Goal: Task Accomplishment & Management: Use online tool/utility

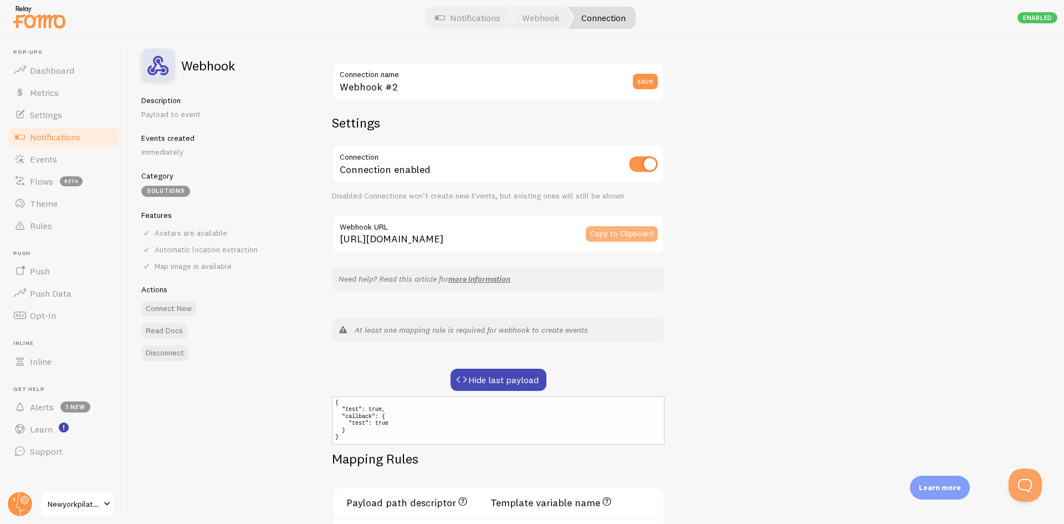
scroll to position [129, 0]
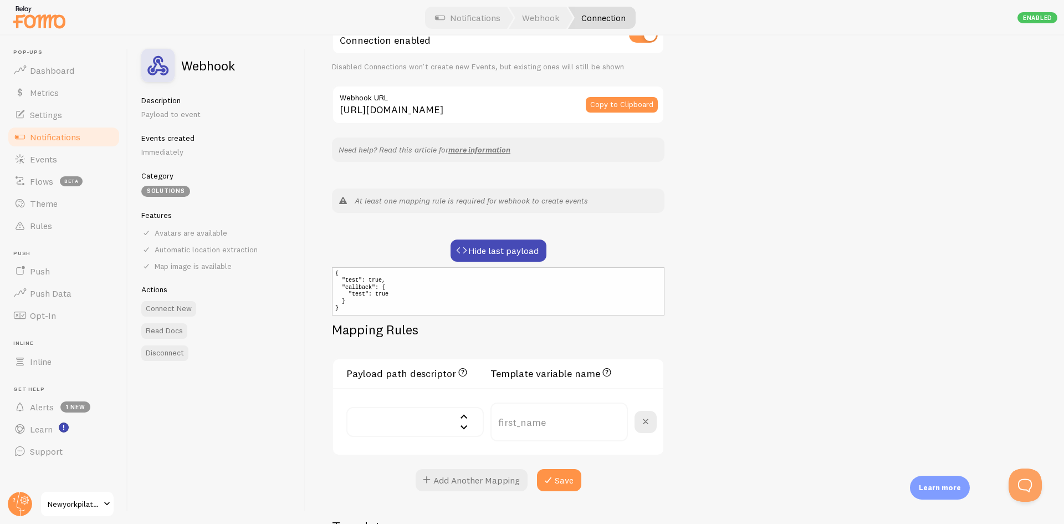
drag, startPoint x: 602, startPoint y: 106, endPoint x: 610, endPoint y: 120, distance: 16.2
click at [602, 106] on button "Copy to Clipboard" at bounding box center [622, 105] width 72 height 16
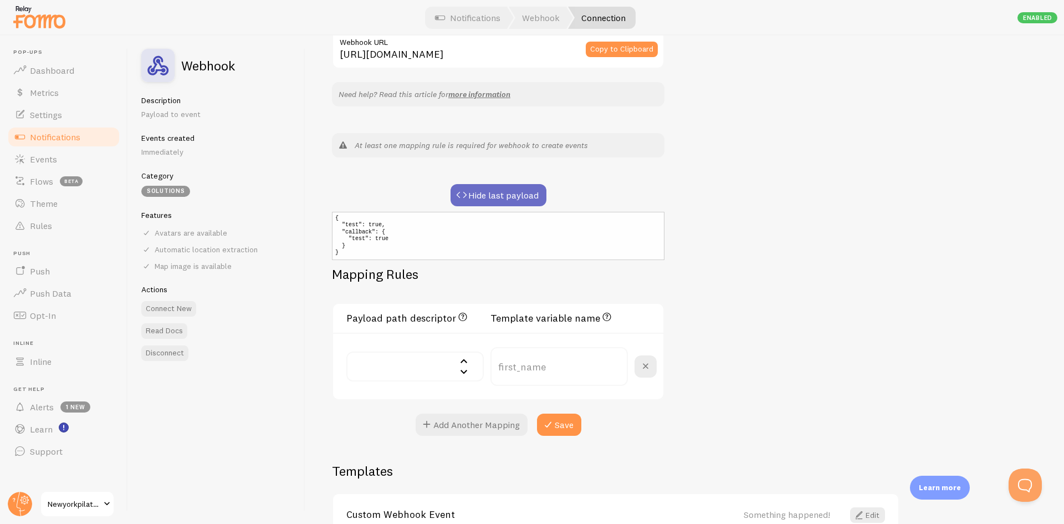
click at [493, 197] on button "Hide last payload" at bounding box center [499, 195] width 96 height 22
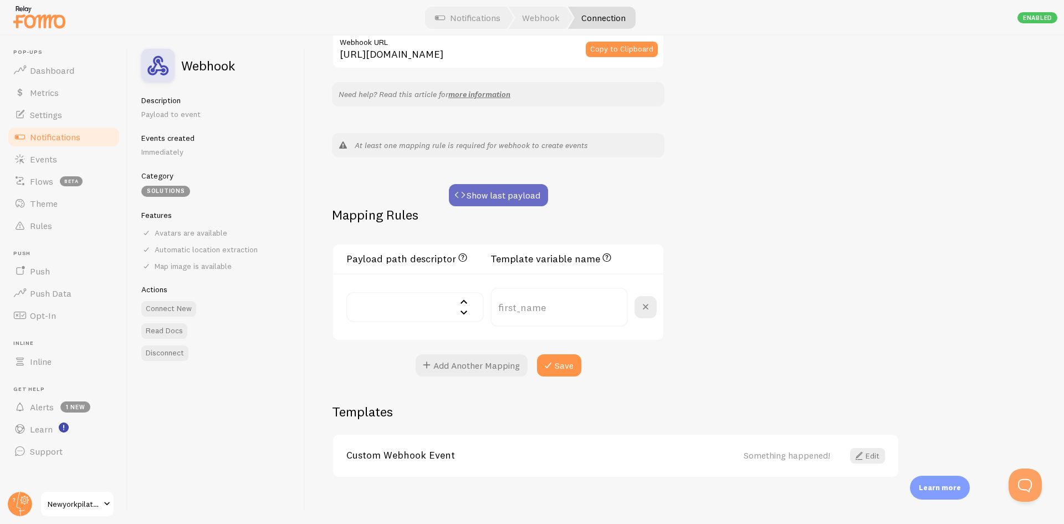
click at [493, 197] on button "Show last payload" at bounding box center [498, 195] width 99 height 22
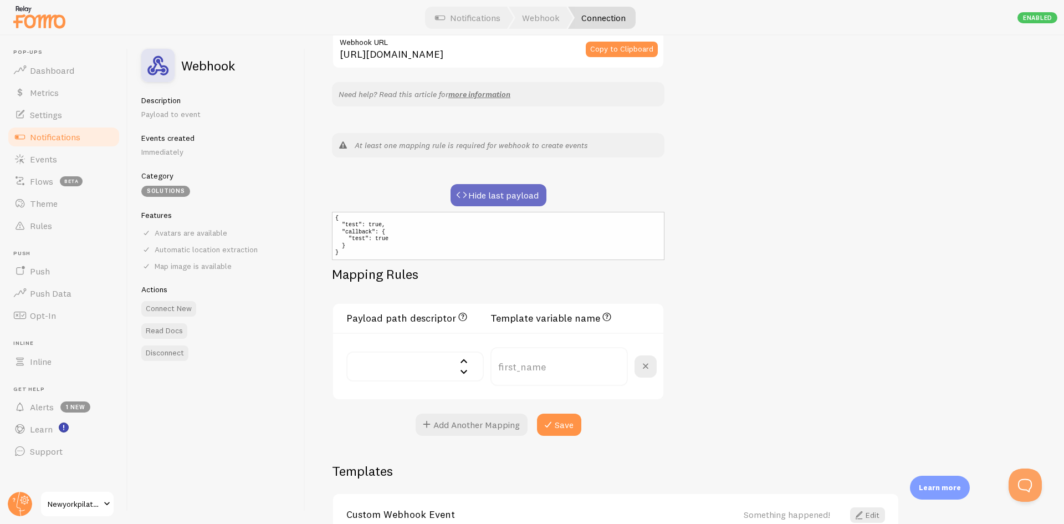
click at [493, 197] on button "Hide last payload" at bounding box center [499, 195] width 96 height 22
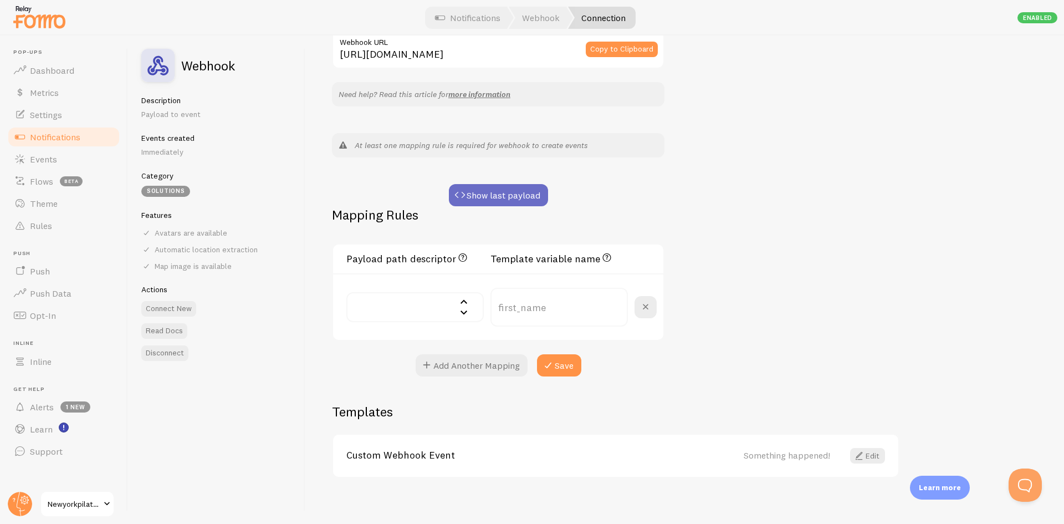
click at [493, 197] on button "Show last payload" at bounding box center [498, 195] width 99 height 22
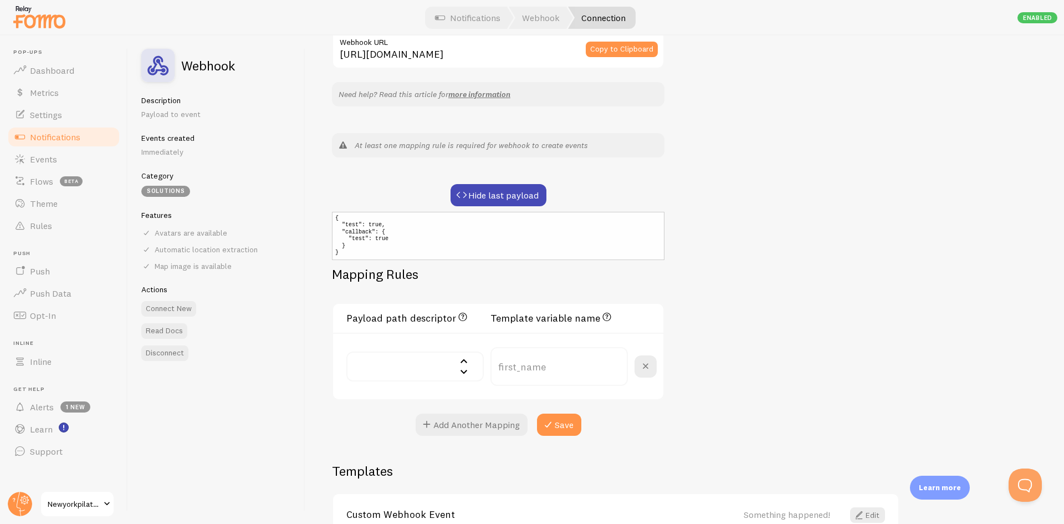
click at [792, 199] on div "Webhook #2 Connection name save Settings Connection Connection enabled Disabled…" at bounding box center [684, 279] width 759 height 488
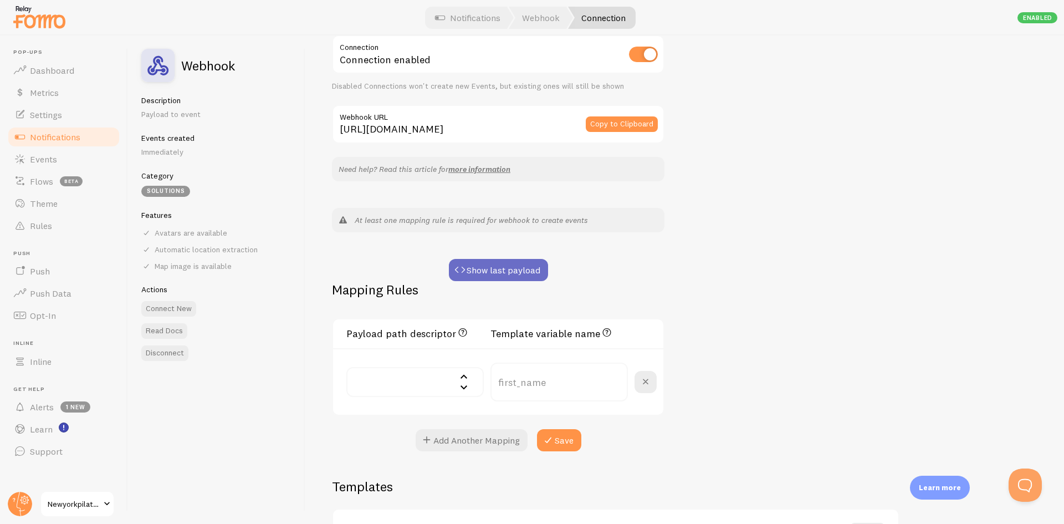
scroll to position [111, 0]
click at [525, 265] on button "Show last payload" at bounding box center [498, 269] width 99 height 22
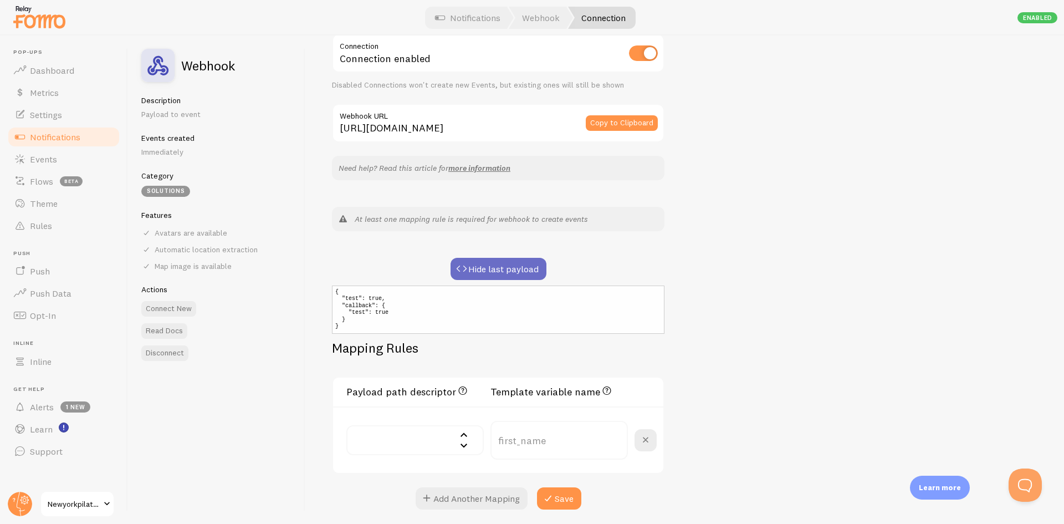
click at [525, 265] on button "Hide last payload" at bounding box center [499, 269] width 96 height 22
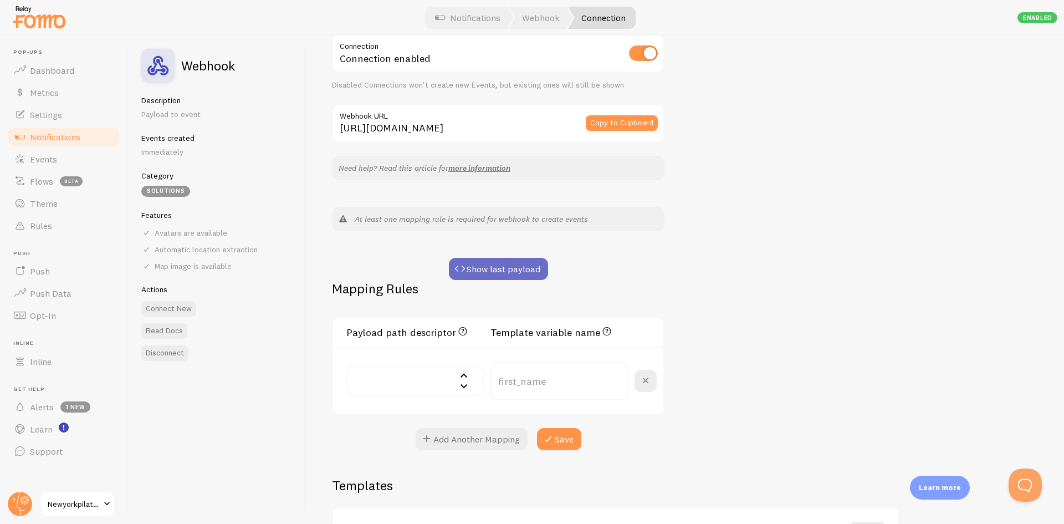
click at [525, 265] on button "Show last payload" at bounding box center [498, 269] width 99 height 22
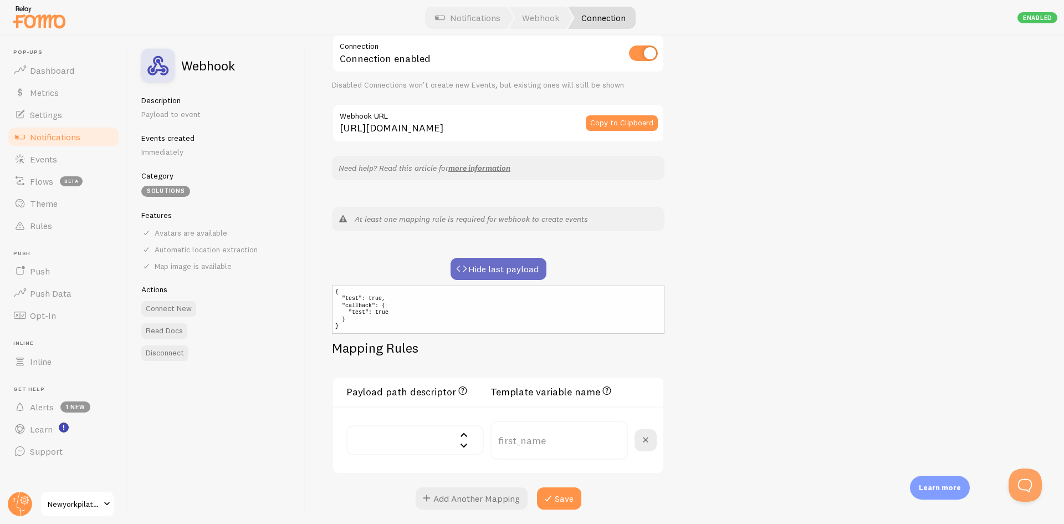
click at [525, 265] on button "Hide last payload" at bounding box center [499, 269] width 96 height 22
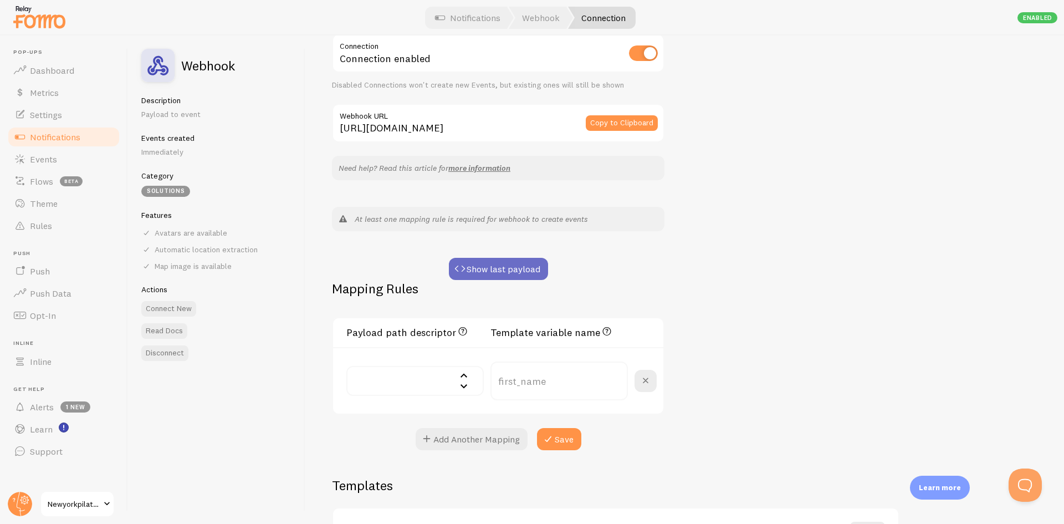
click at [525, 265] on button "Show last payload" at bounding box center [498, 269] width 99 height 22
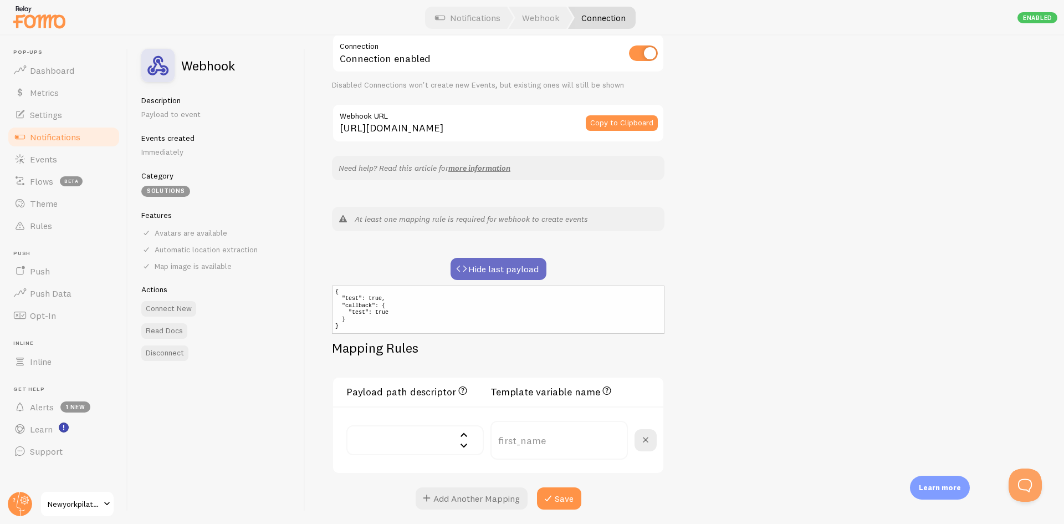
click at [525, 265] on button "Hide last payload" at bounding box center [499, 269] width 96 height 22
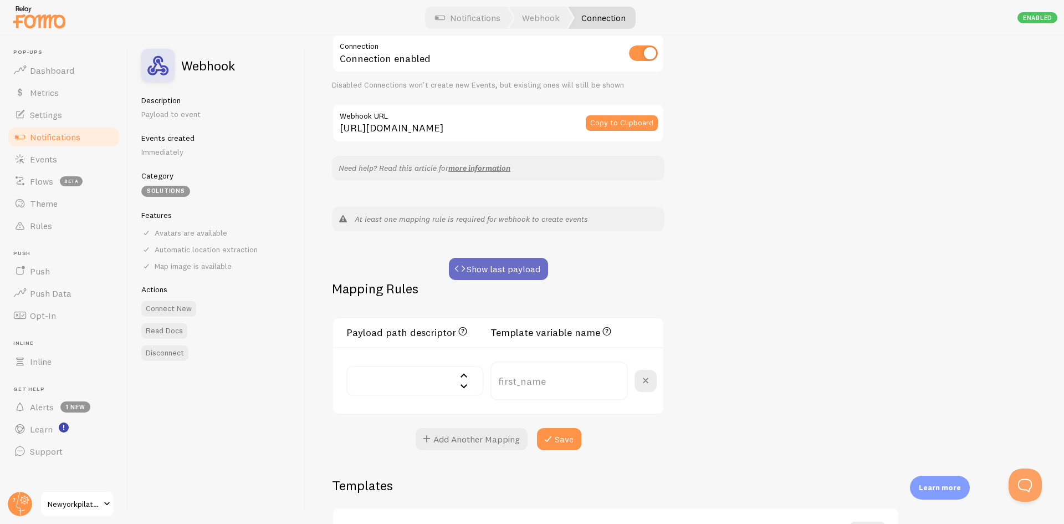
click at [525, 265] on button "Show last payload" at bounding box center [498, 269] width 99 height 22
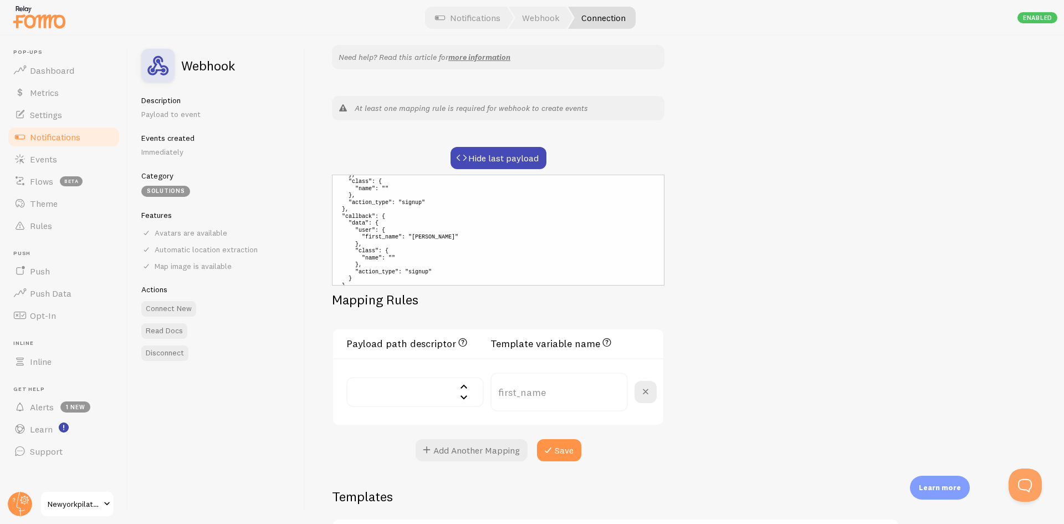
scroll to position [48, 0]
click at [357, 274] on pre "{ "data": { "user": { "first_name": "Sonia" }, "class": { "name": "" }, "action…" at bounding box center [498, 230] width 332 height 111
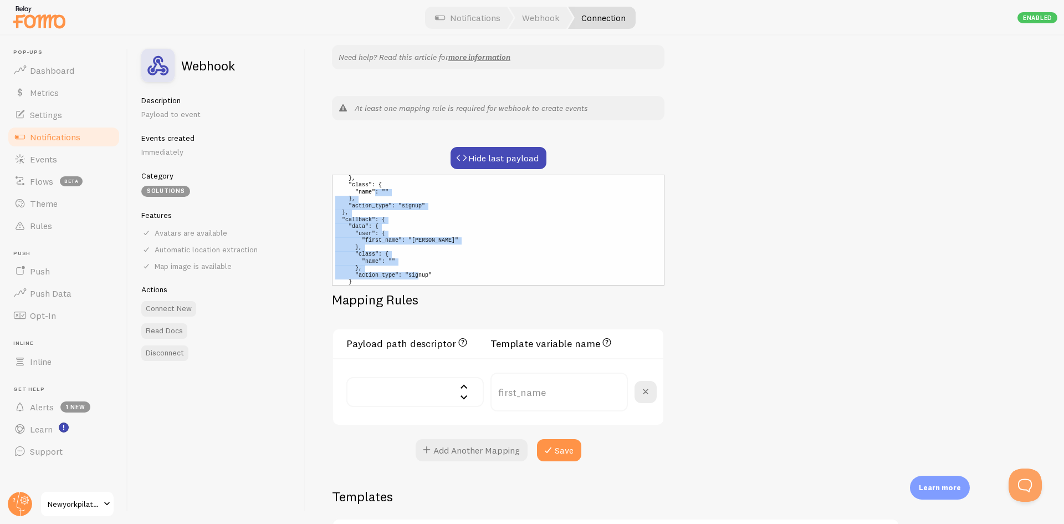
scroll to position [0, 0]
drag, startPoint x: 345, startPoint y: 277, endPoint x: 331, endPoint y: 183, distance: 95.2
click at [331, 183] on div "Webhook #2 Connection name save Settings Connection Connection enabled Disabled…" at bounding box center [684, 279] width 759 height 488
copy pre "{ "data": { "user": { "first_name": "Sonia" }, "class": { "name": "" }, "action…"
click at [814, 218] on div "Webhook #2 Connection name save Settings Connection Connection enabled Disabled…" at bounding box center [684, 279] width 759 height 488
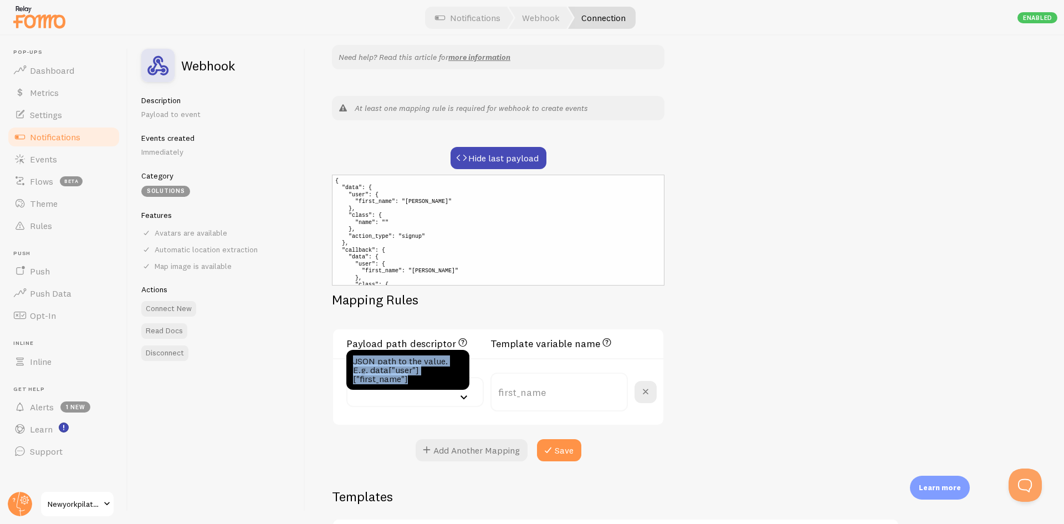
drag, startPoint x: 410, startPoint y: 380, endPoint x: 355, endPoint y: 362, distance: 57.0
click at [355, 362] on div "JSON path to the value. E.g. data["user"]["first_name"]" at bounding box center [407, 370] width 123 height 40
copy div "JSON path to the value. E.g. data["user"]["first_name"]"
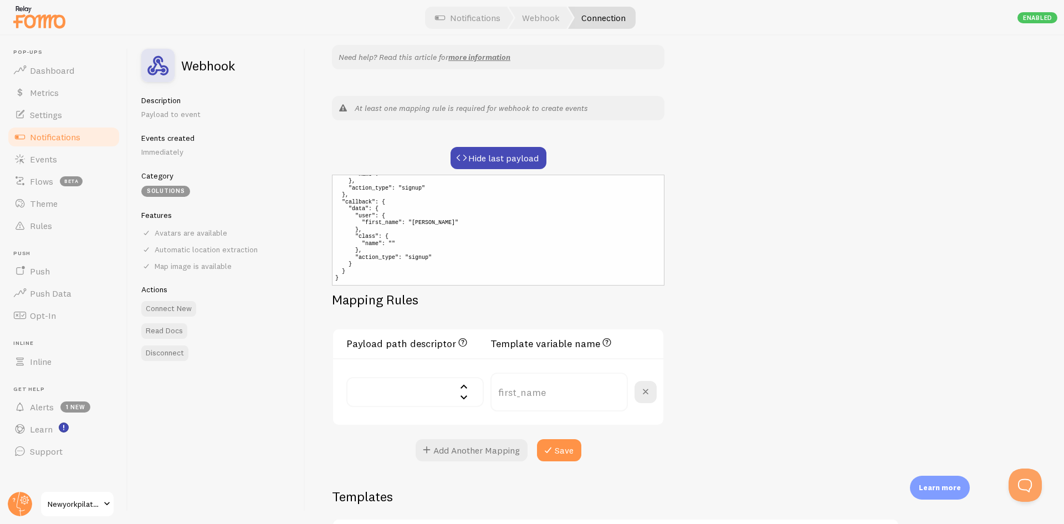
click at [391, 387] on input "text" at bounding box center [414, 392] width 137 height 30
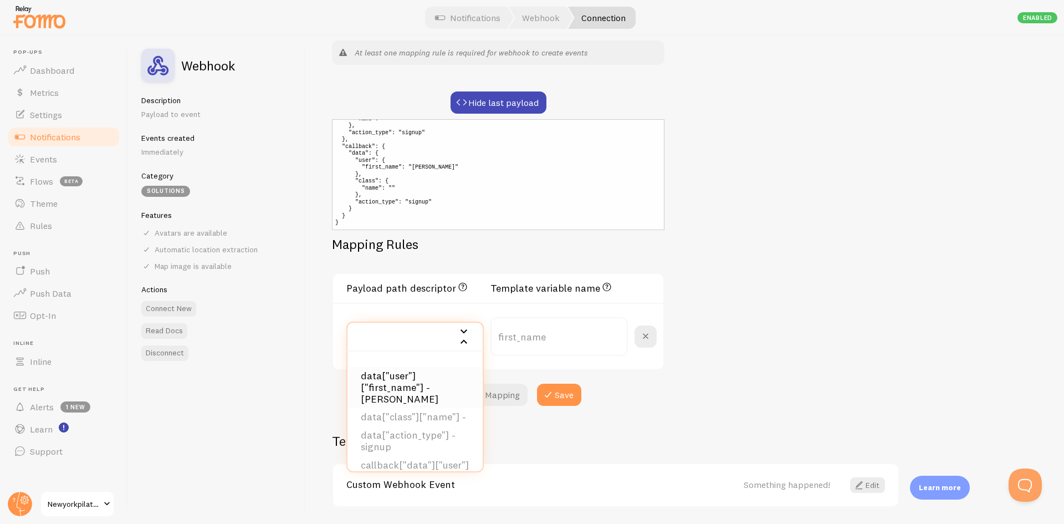
click at [392, 377] on li "data["user"]["first_name"] - Sonia" at bounding box center [414, 388] width 135 height 42
type input "data_user_first_name"
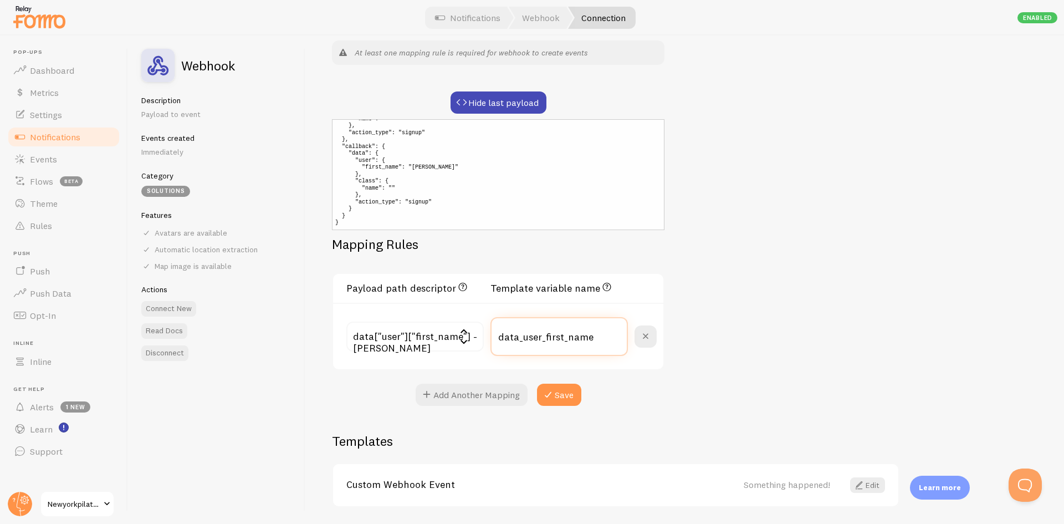
click at [576, 337] on input "data_user_first_name" at bounding box center [558, 336] width 137 height 39
click at [747, 295] on div "Webhook #2 Connection name save Settings Connection Connection enabled Disabled…" at bounding box center [684, 279] width 759 height 488
click at [543, 339] on input "data_user_first_name" at bounding box center [558, 336] width 137 height 39
click at [797, 266] on div "Webhook #2 Connection name save Settings Connection Connection enabled Disabled…" at bounding box center [684, 279] width 759 height 488
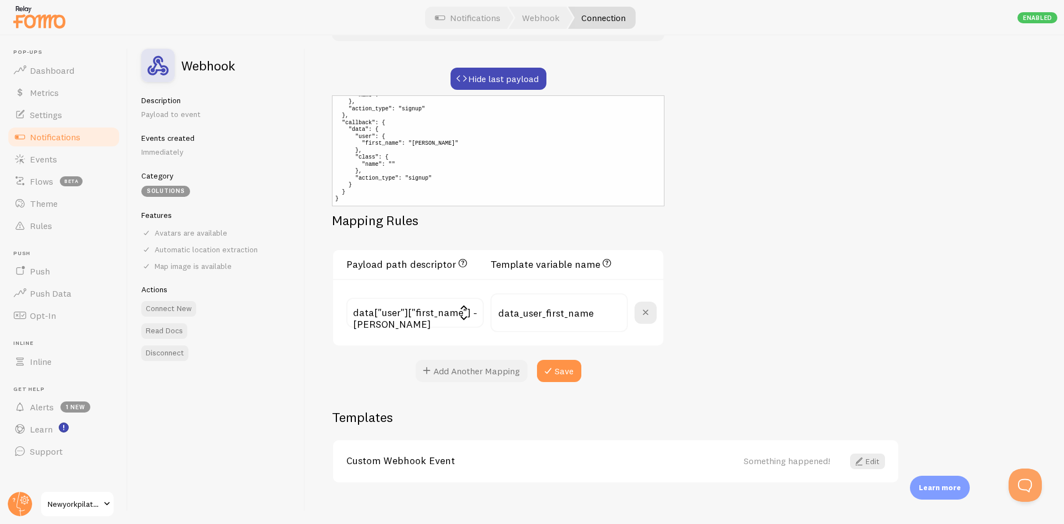
scroll to position [314, 0]
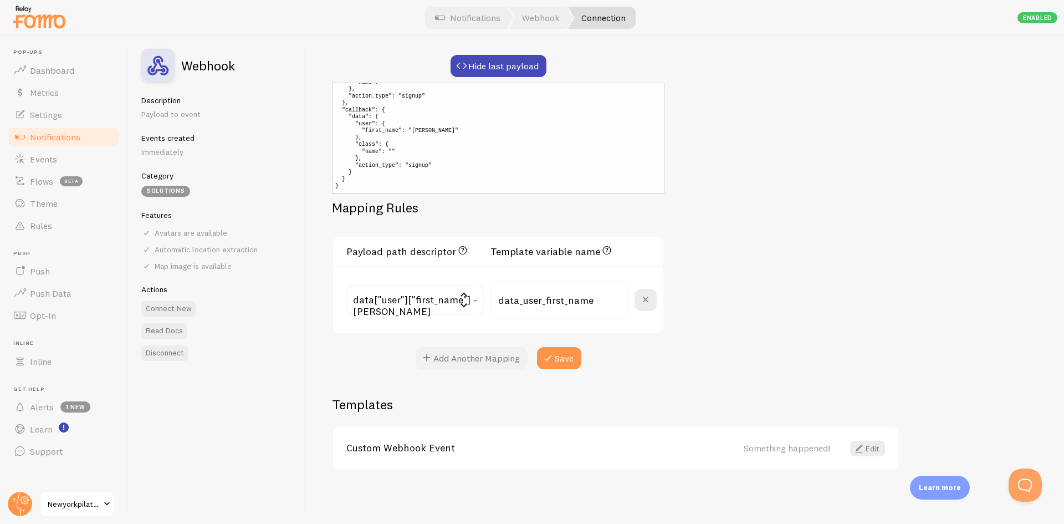
click at [444, 352] on button "Add Another Mapping" at bounding box center [472, 358] width 112 height 22
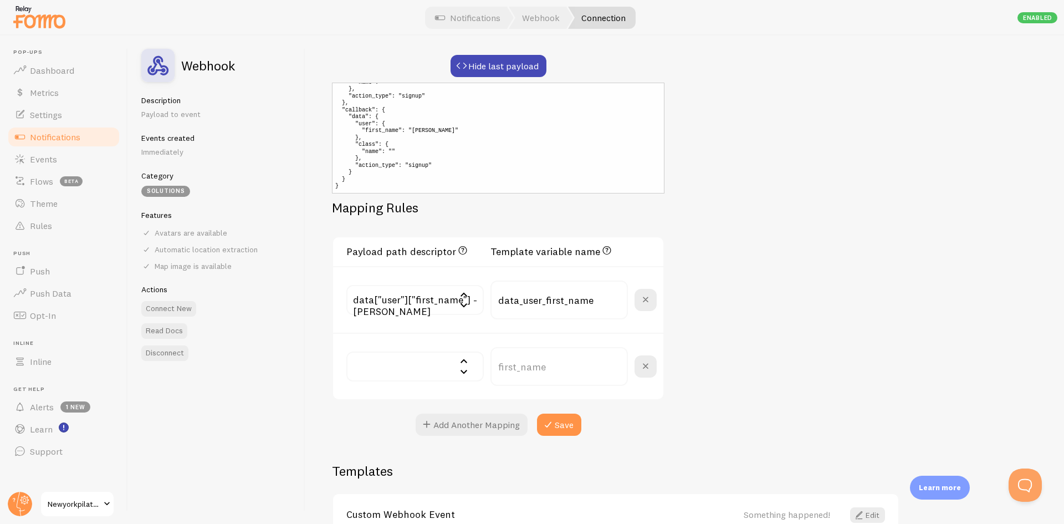
click at [415, 359] on input "text" at bounding box center [414, 366] width 137 height 30
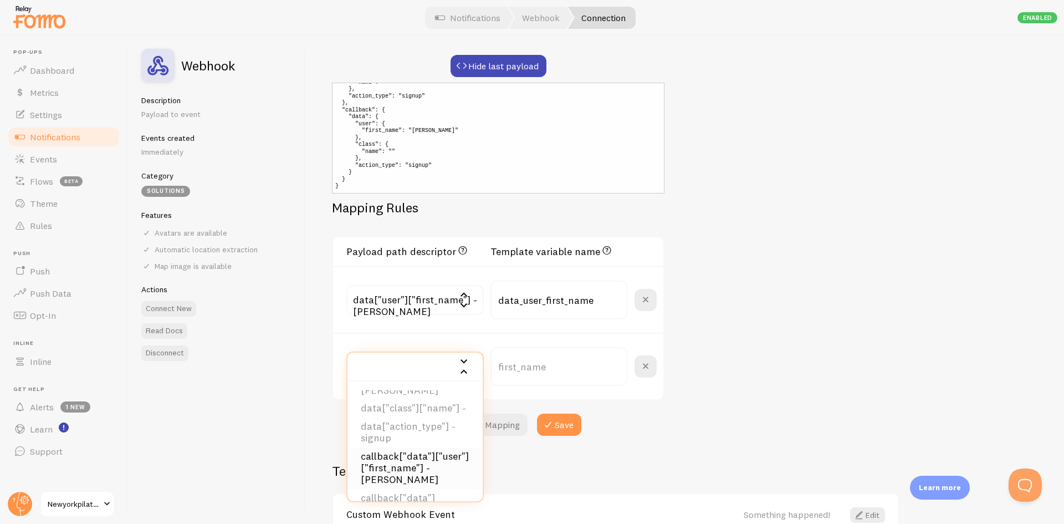
scroll to position [55, 0]
click at [399, 414] on li "data["action_type"] - signup" at bounding box center [414, 416] width 135 height 30
type input "data_action_type"
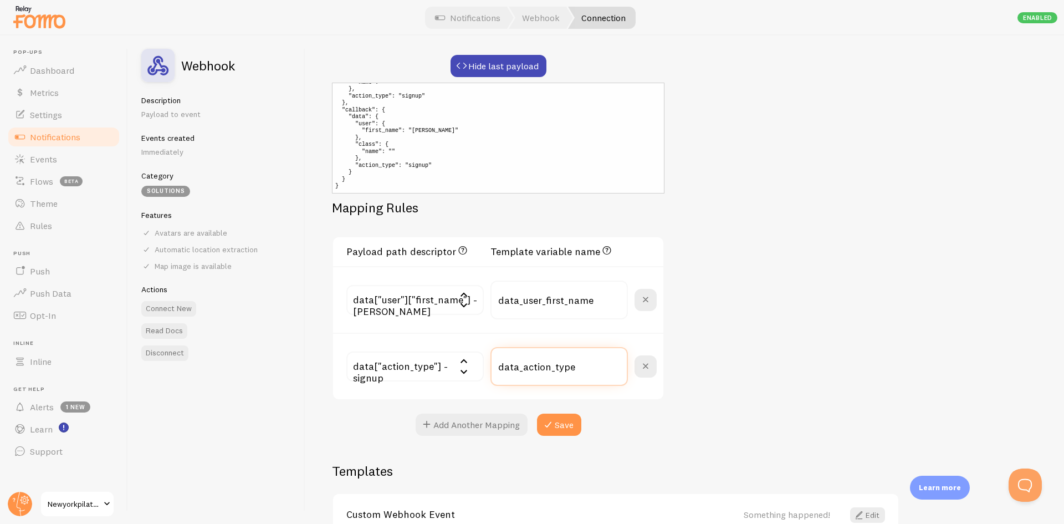
click at [561, 367] on input "data_action_type" at bounding box center [558, 366] width 137 height 39
click at [792, 328] on div "Webhook #2 Connection name save Settings Connection Connection enabled Disabled…" at bounding box center [684, 279] width 759 height 488
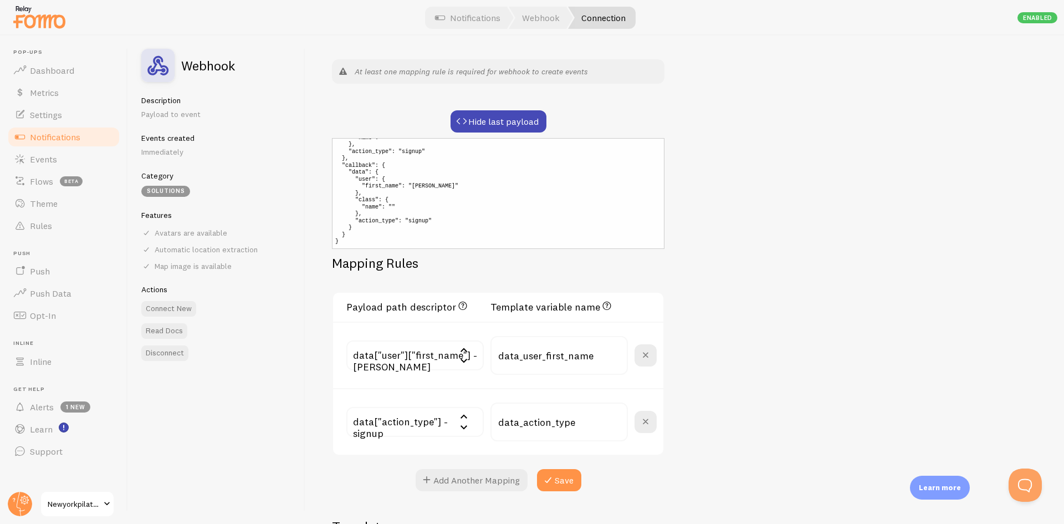
scroll to position [0, 0]
click at [787, 297] on div "Webhook #2 Connection name save Settings Connection Connection enabled Disabled…" at bounding box center [684, 279] width 759 height 488
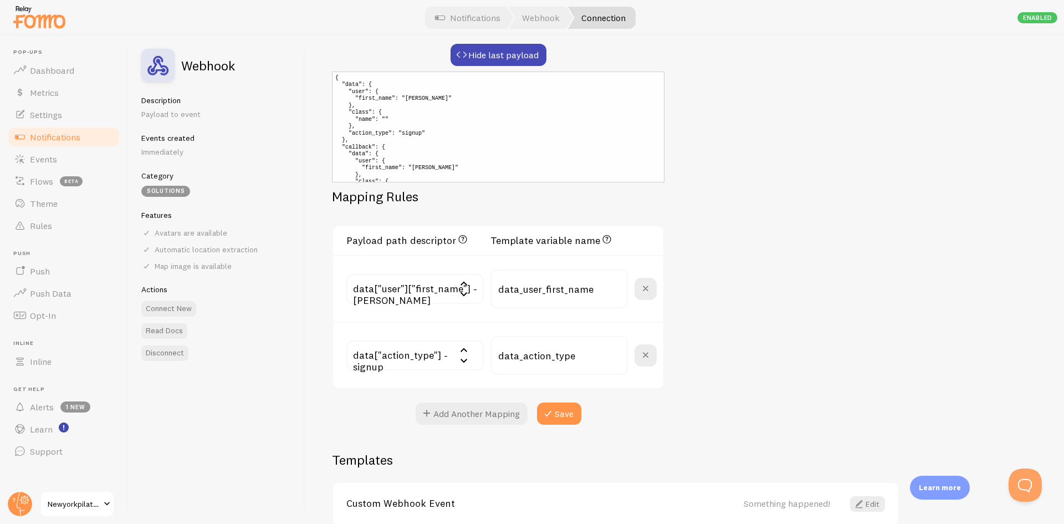
scroll to position [380, 0]
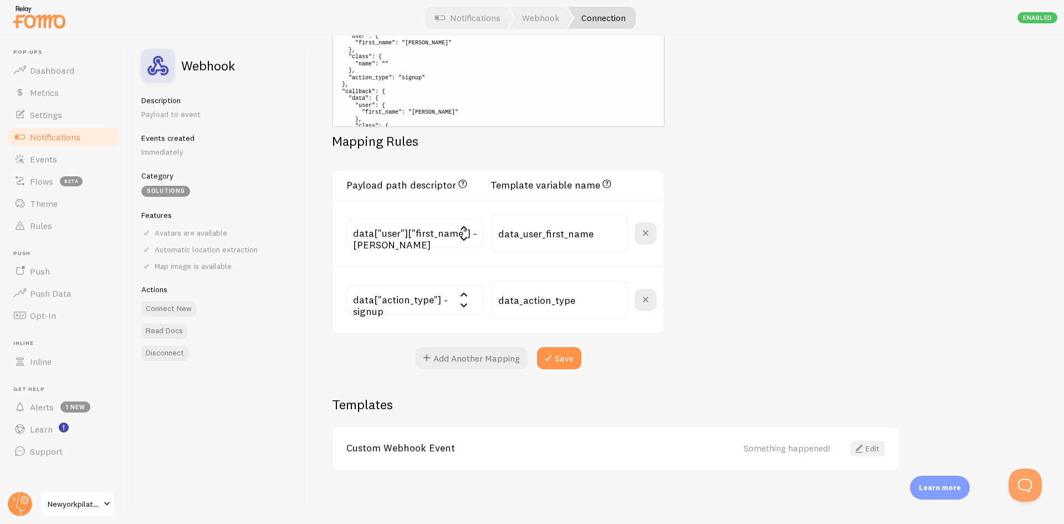
click at [875, 447] on link "Edit" at bounding box center [867, 449] width 35 height 16
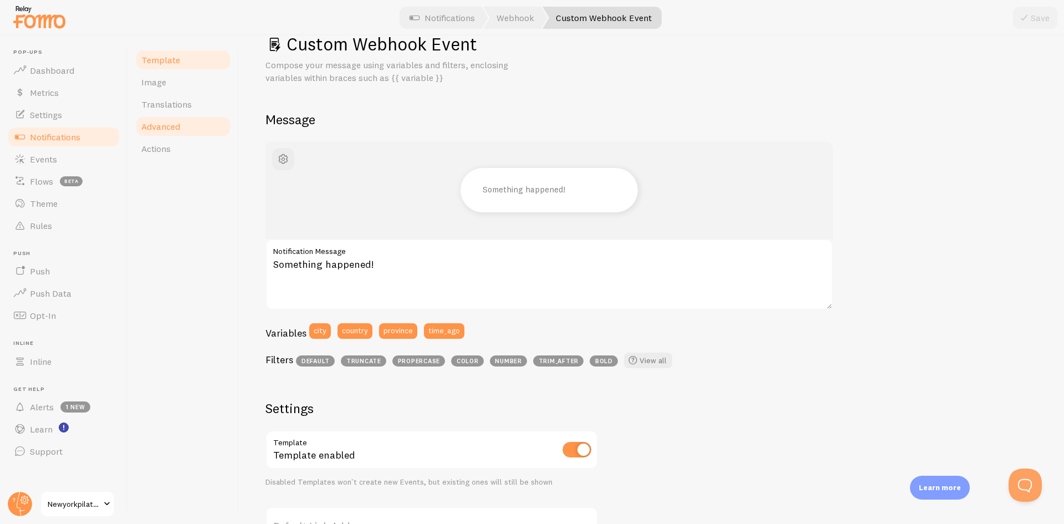
scroll to position [27, 0]
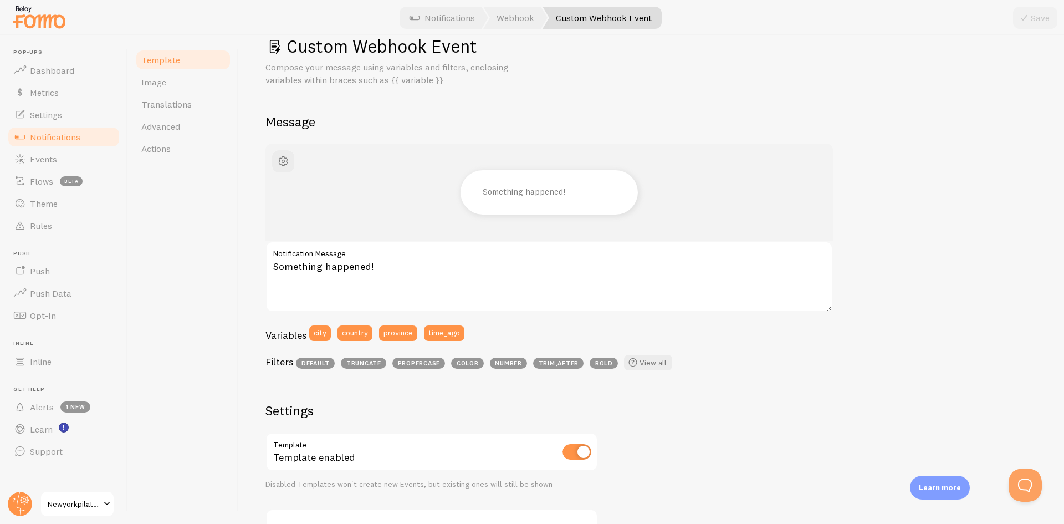
click at [571, 19] on link "Custom Webhook Event" at bounding box center [602, 18] width 119 height 22
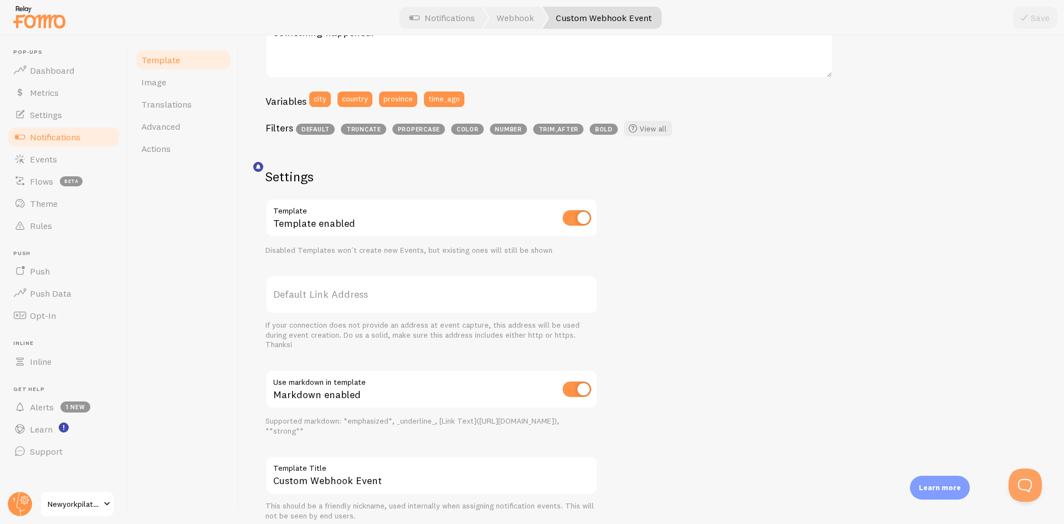
scroll to position [304, 0]
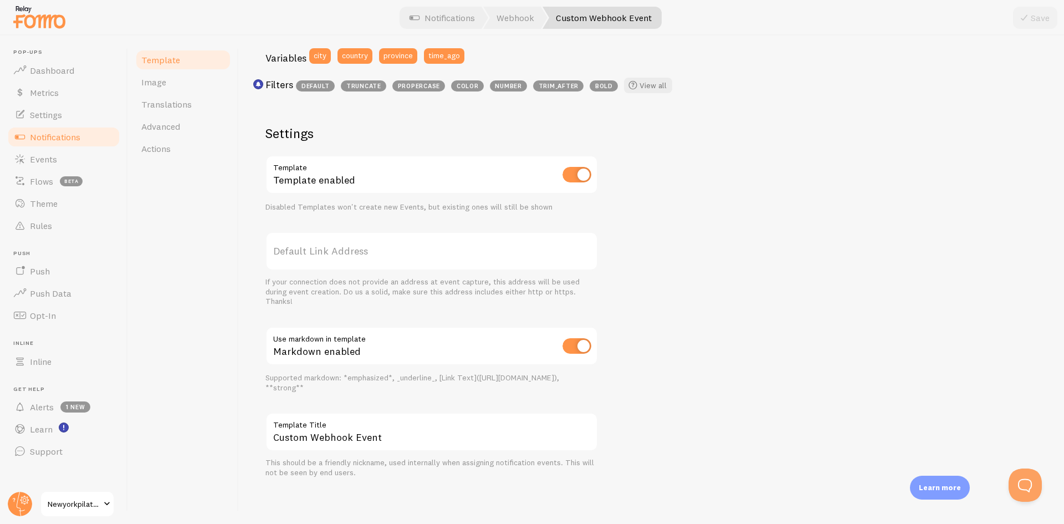
click at [83, 136] on link "Notifications" at bounding box center [64, 137] width 114 height 22
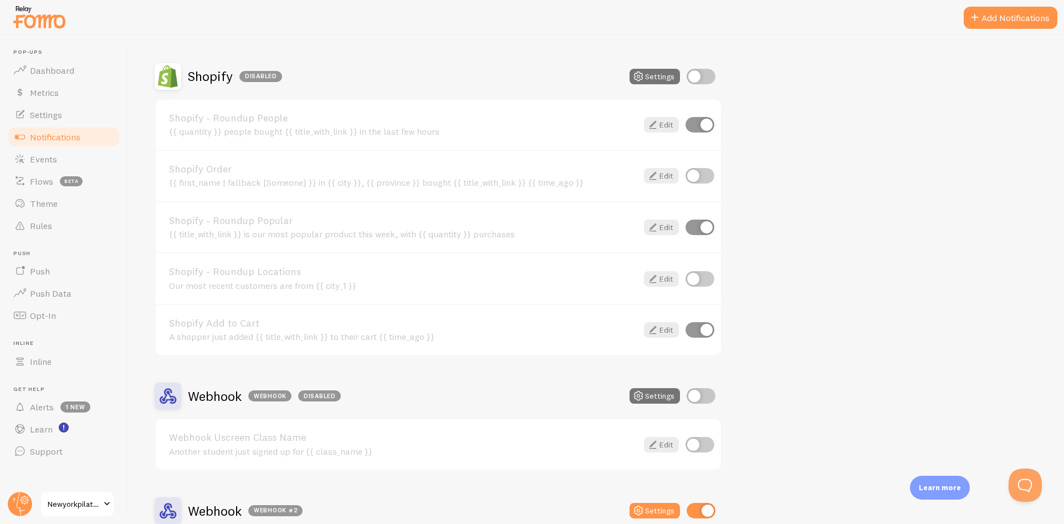
scroll to position [1159, 0]
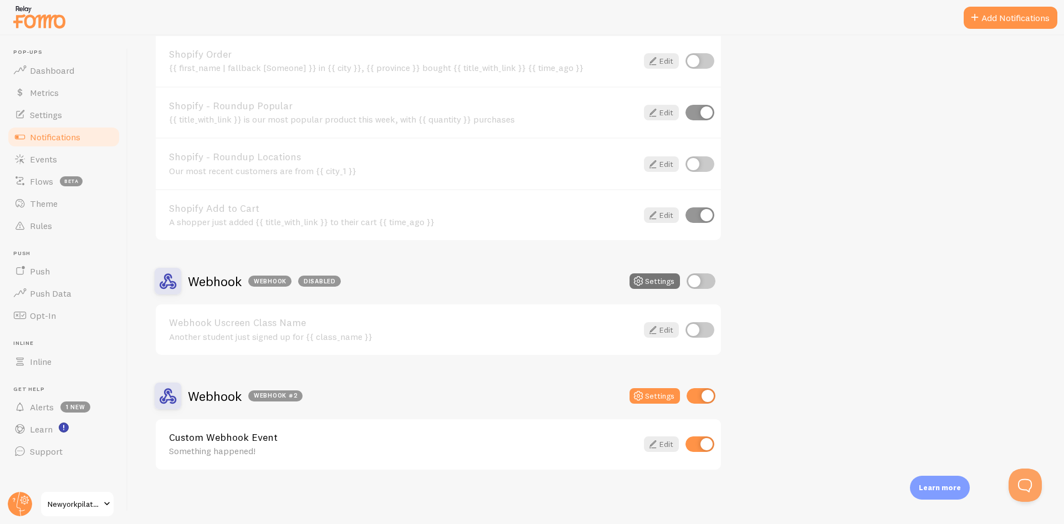
click at [222, 394] on h2 "Webhook Webhook #2" at bounding box center [245, 395] width 115 height 17
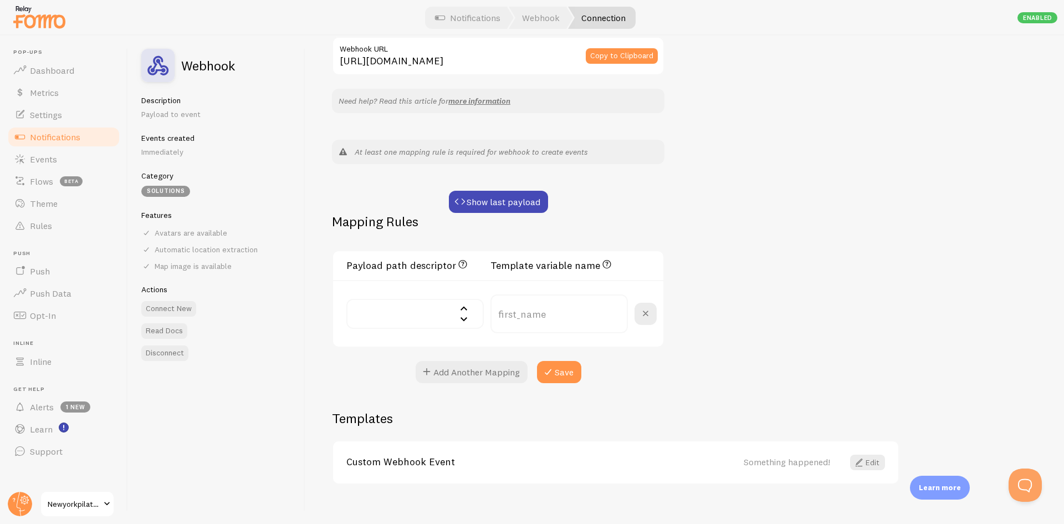
scroll to position [192, 0]
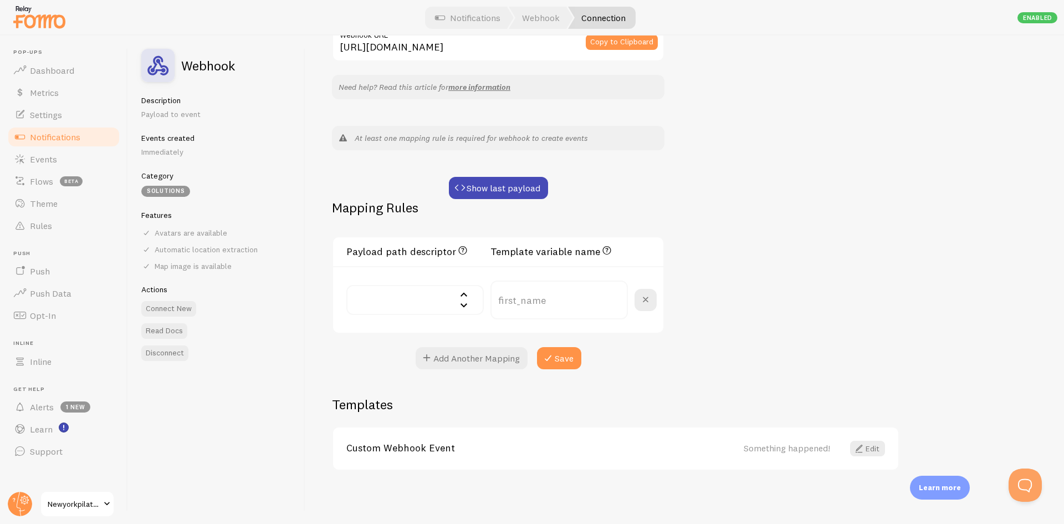
click at [407, 302] on input "text" at bounding box center [414, 300] width 137 height 30
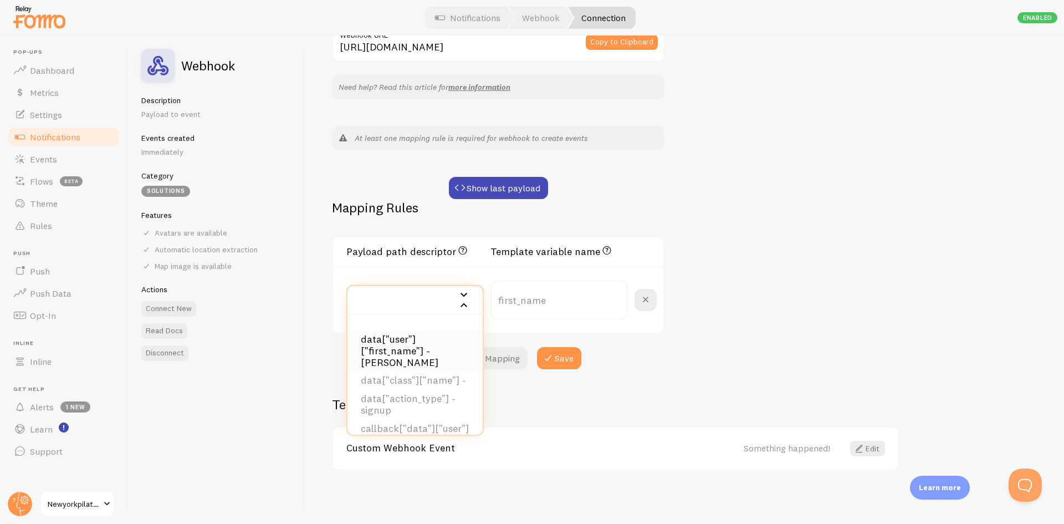
click at [386, 349] on li "data["user"]["first_name"] - Sonia" at bounding box center [414, 351] width 135 height 42
type input "data_user_first_name"
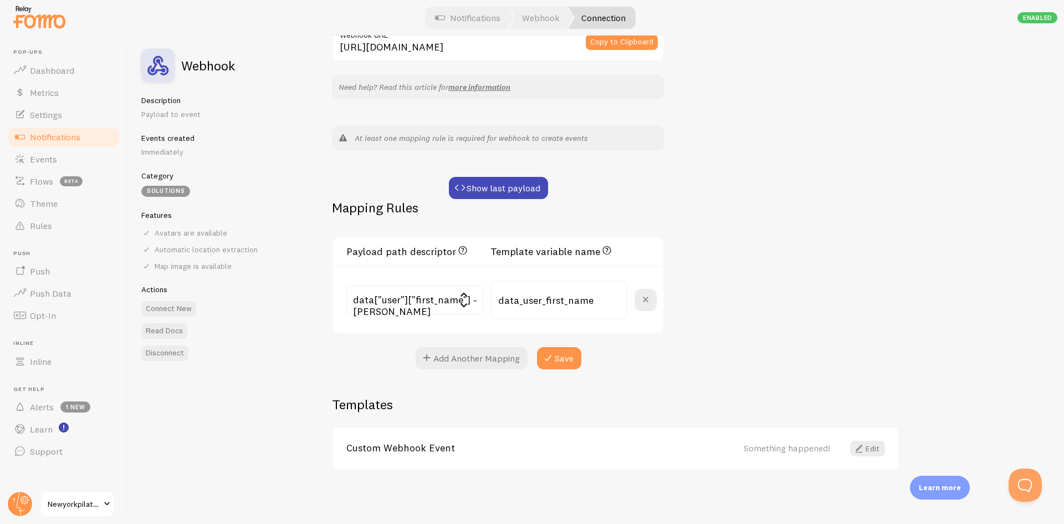
click at [423, 306] on input "text" at bounding box center [414, 300] width 137 height 30
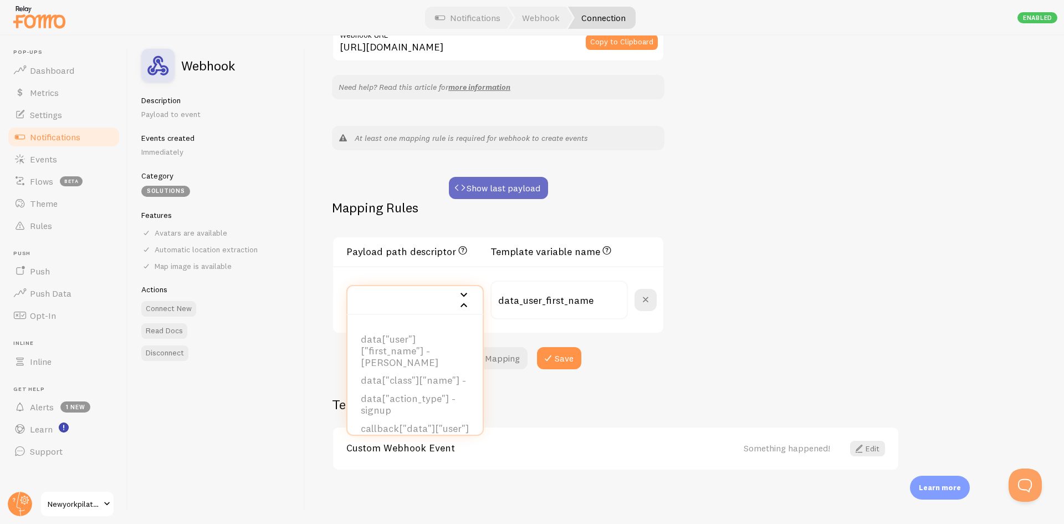
click at [488, 181] on button "Show last payload" at bounding box center [498, 188] width 99 height 22
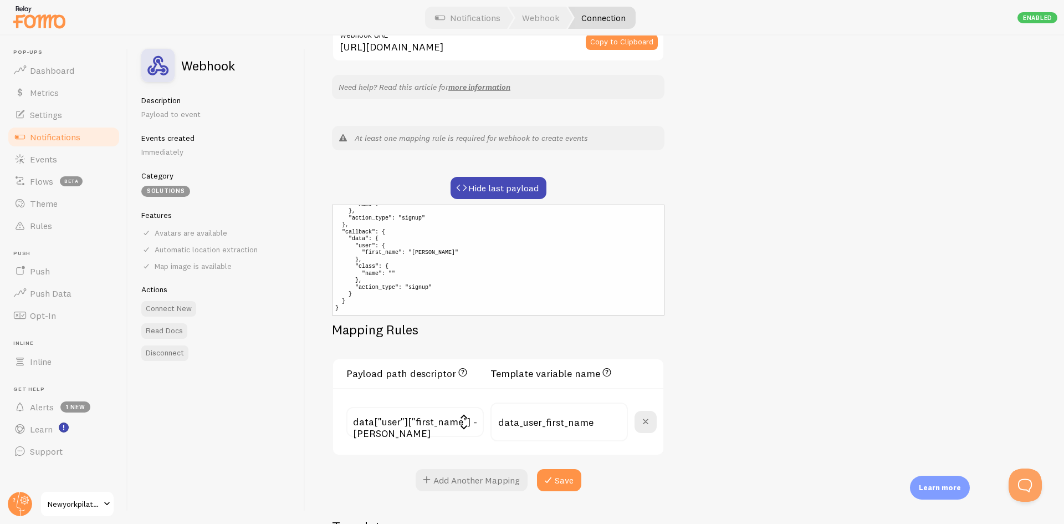
scroll to position [247, 0]
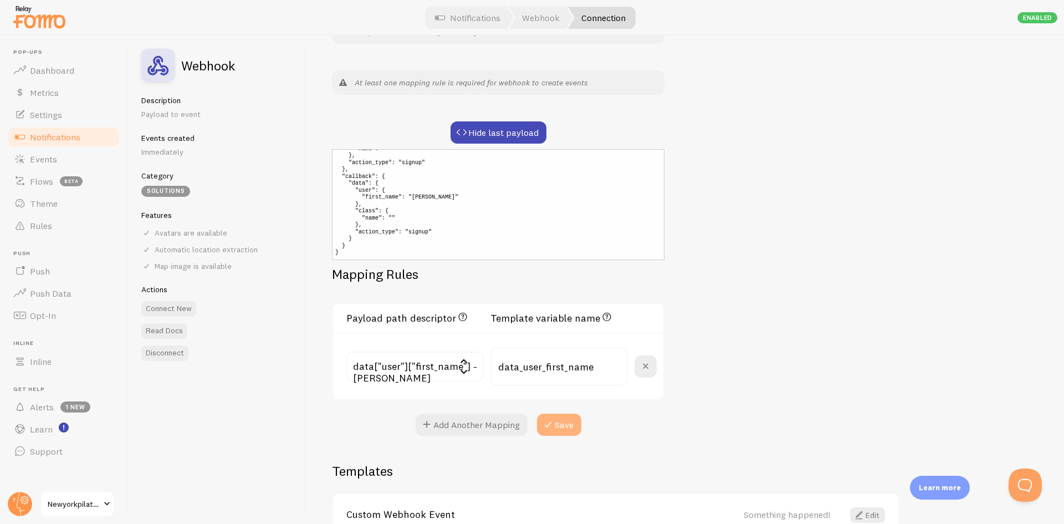
click at [545, 425] on icon at bounding box center [547, 424] width 13 height 13
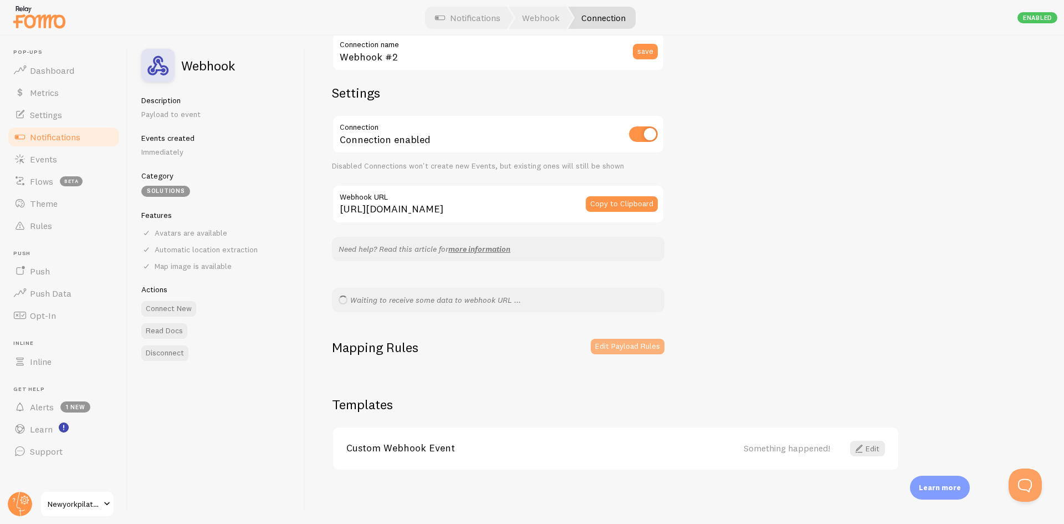
click at [601, 347] on button "Edit Payload Rules" at bounding box center [628, 347] width 74 height 16
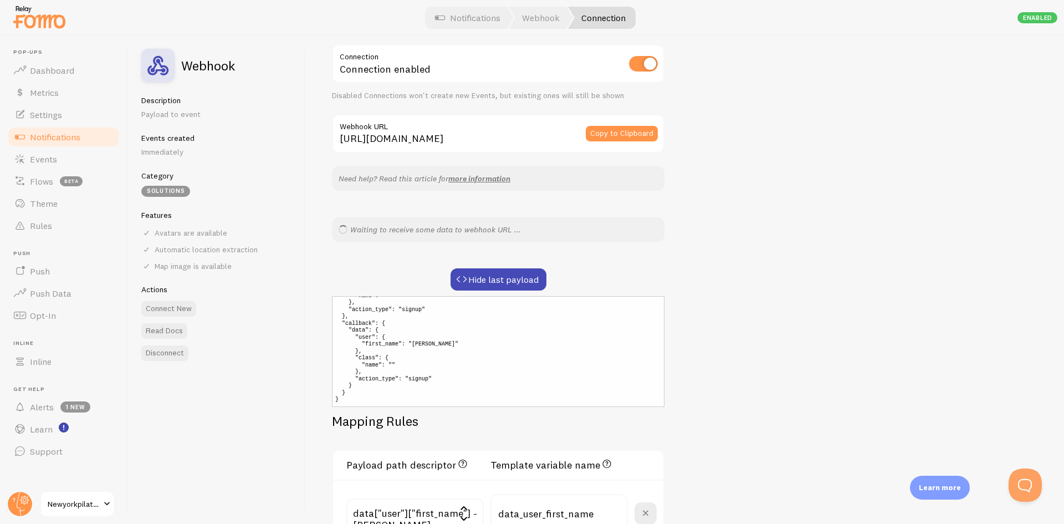
scroll to position [85, 0]
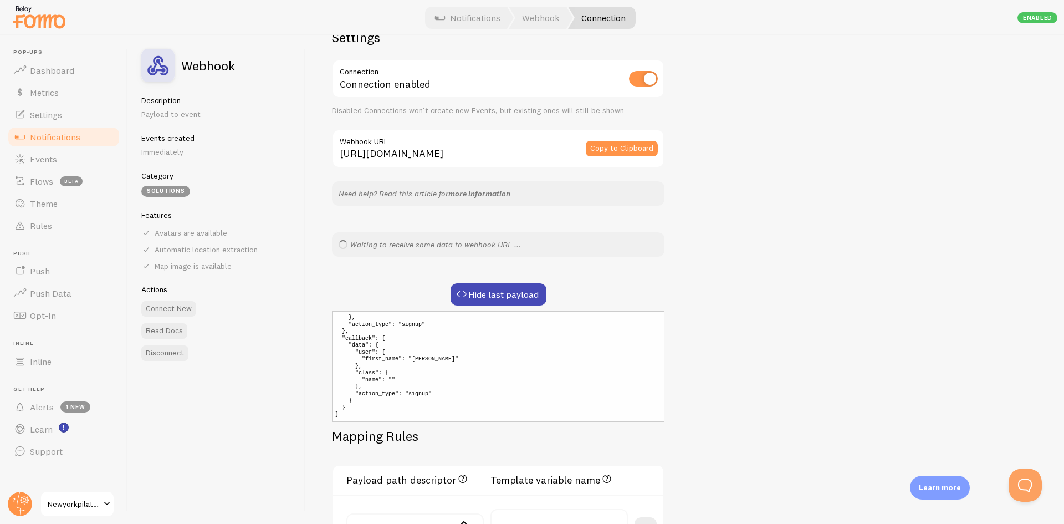
drag, startPoint x: 352, startPoint y: 243, endPoint x: 597, endPoint y: 242, distance: 245.5
click at [597, 242] on div "Waiting to receive some data to webhook URL ..." at bounding box center [498, 244] width 332 height 24
click at [776, 238] on div "Webhook #2 Connection name save Settings Connection Connection enabled Disabled…" at bounding box center [684, 279] width 759 height 488
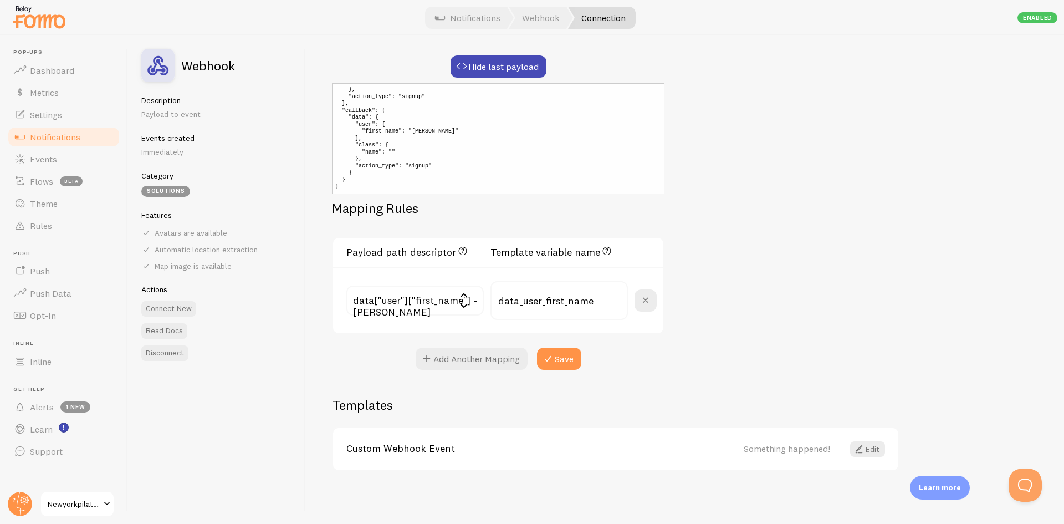
scroll to position [314, 0]
click at [864, 448] on span at bounding box center [858, 448] width 13 height 13
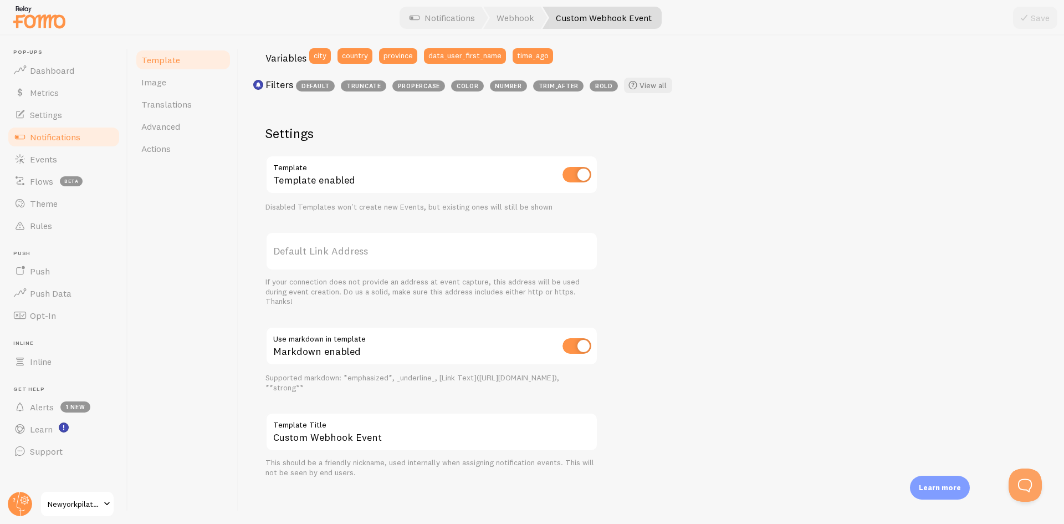
scroll to position [83, 0]
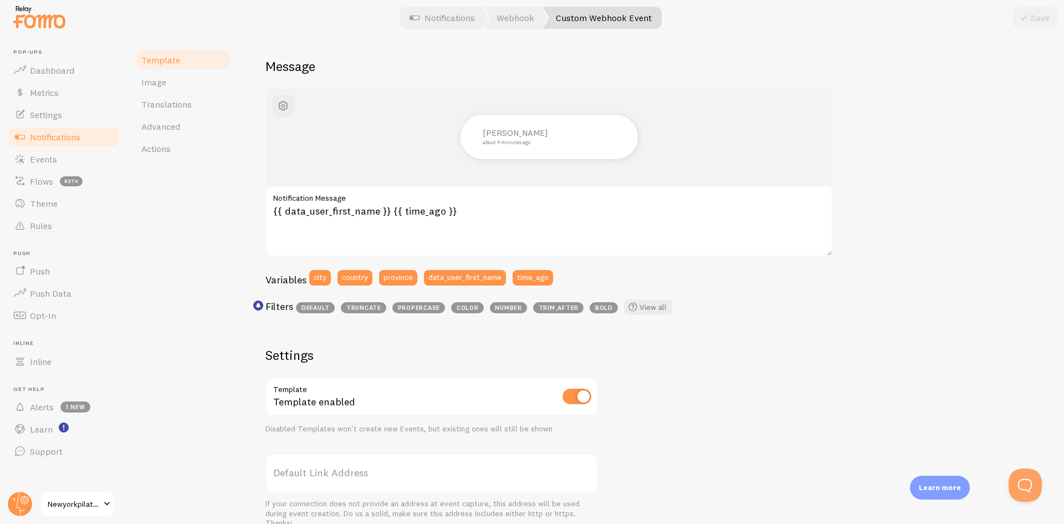
click at [78, 133] on span "Notifications" at bounding box center [55, 136] width 50 height 11
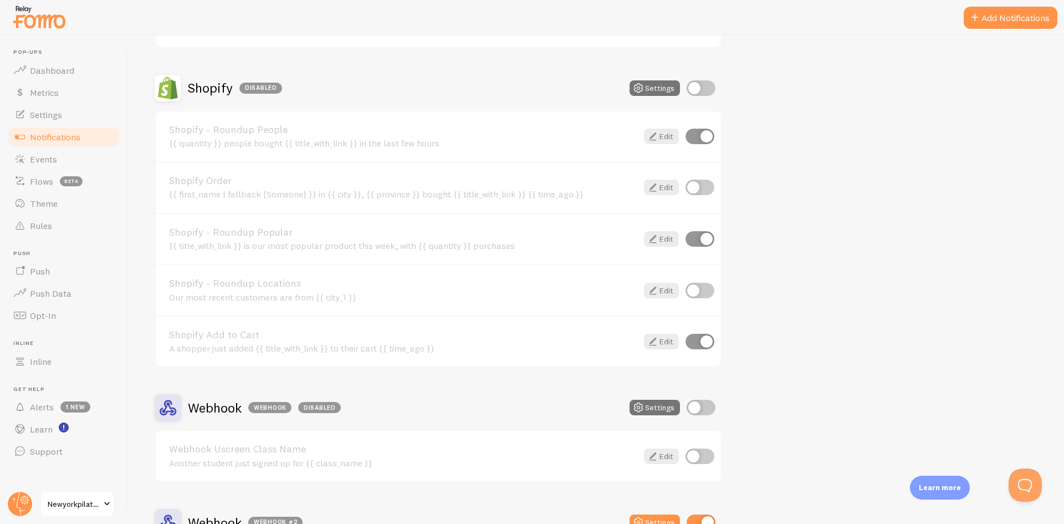
scroll to position [1159, 0]
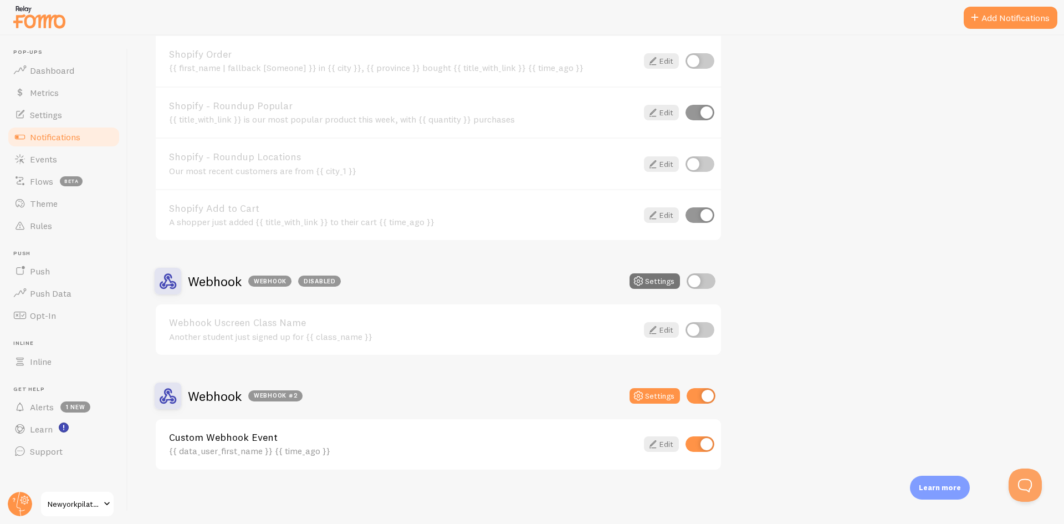
click at [219, 399] on h2 "Webhook Webhook #2" at bounding box center [245, 395] width 115 height 17
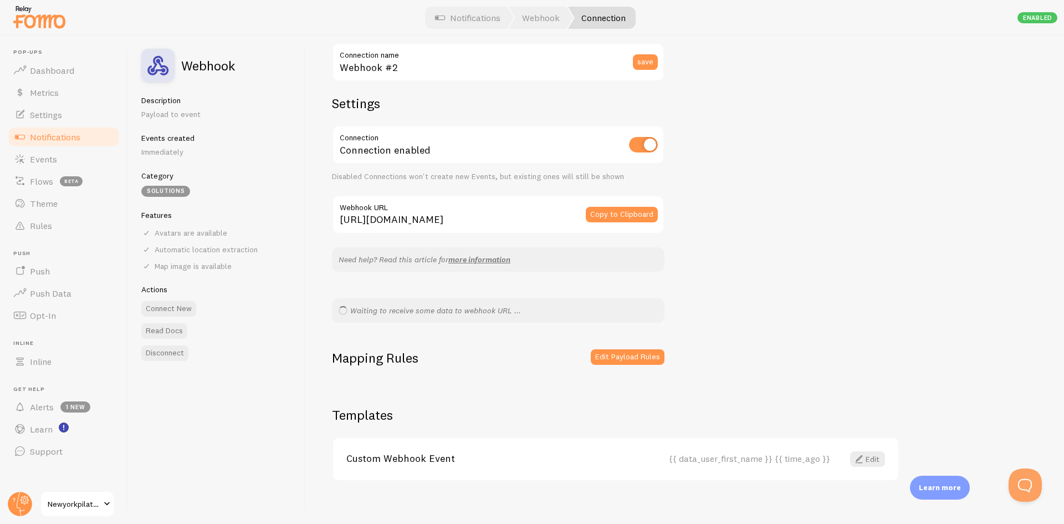
scroll to position [30, 0]
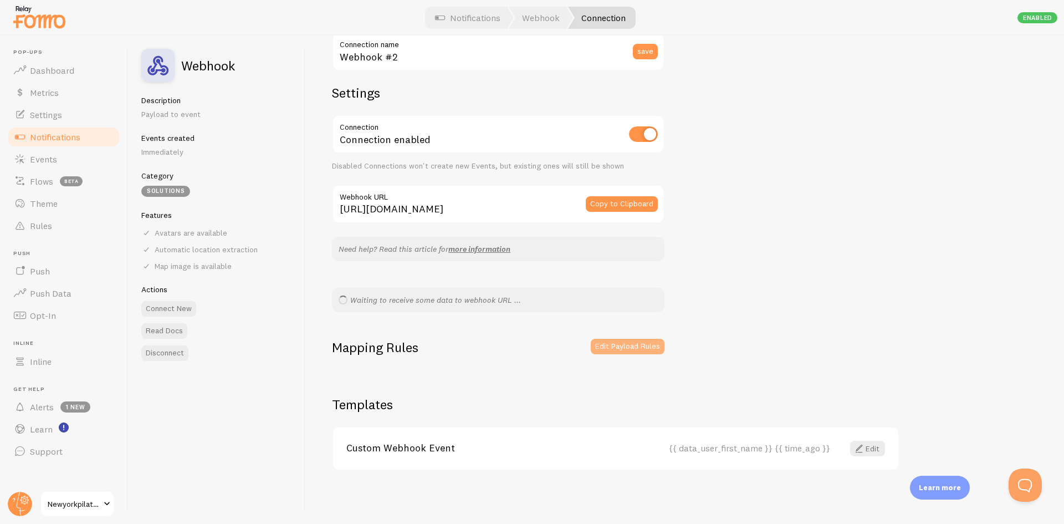
click at [612, 348] on button "Edit Payload Rules" at bounding box center [628, 347] width 74 height 16
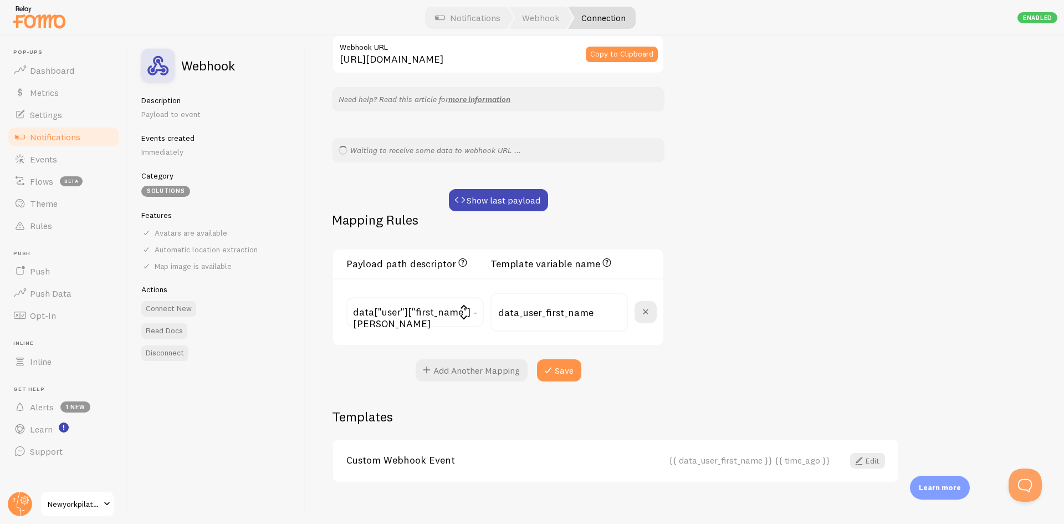
scroll to position [192, 0]
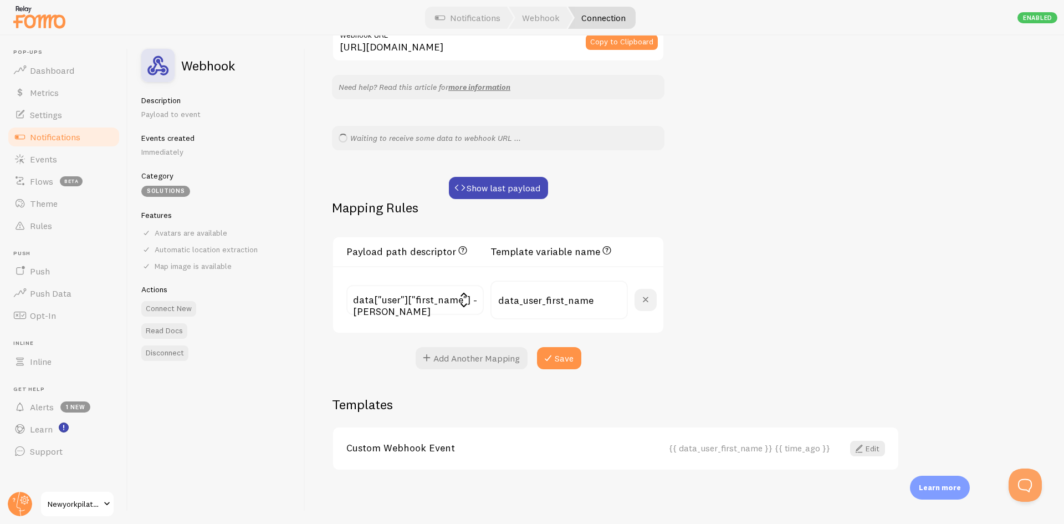
click at [646, 301] on span at bounding box center [645, 299] width 13 height 13
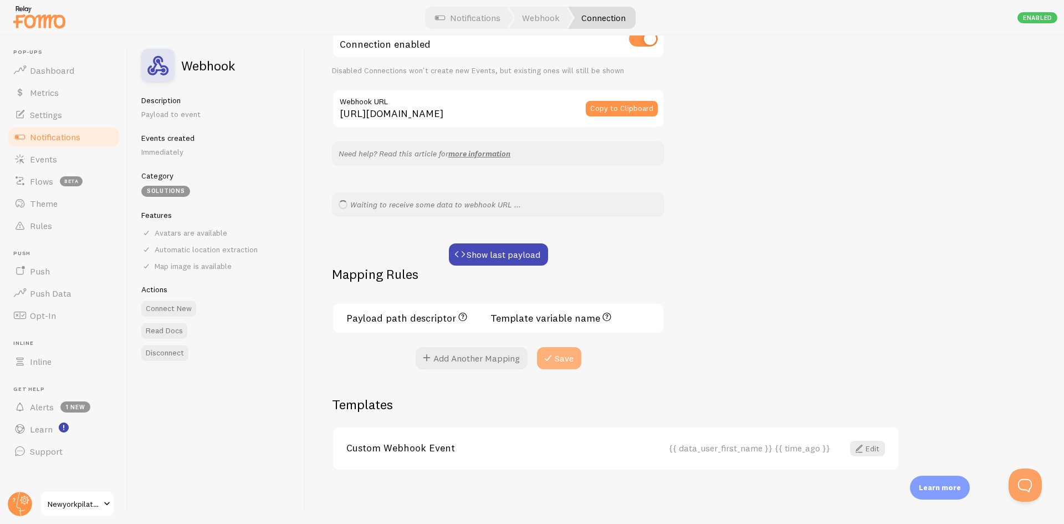
click at [555, 351] on button "Save" at bounding box center [559, 358] width 44 height 22
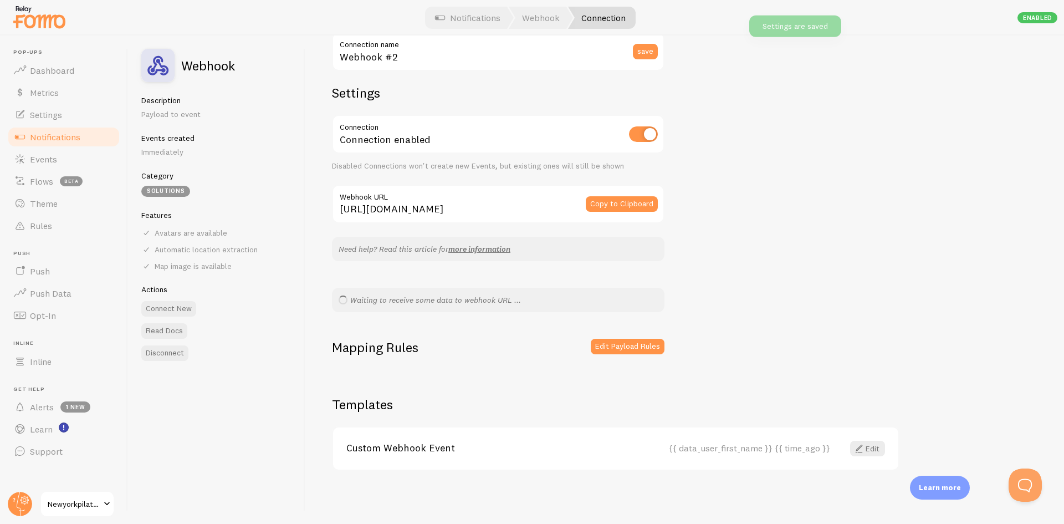
scroll to position [30, 0]
